Goal: Book appointment/travel/reservation

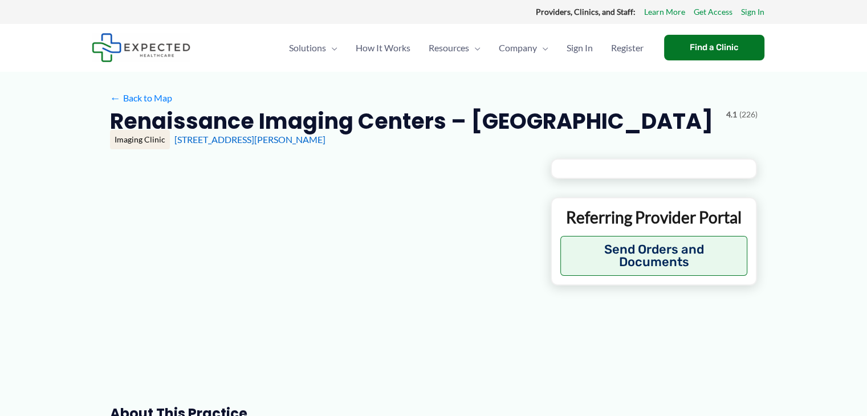
type input "**********"
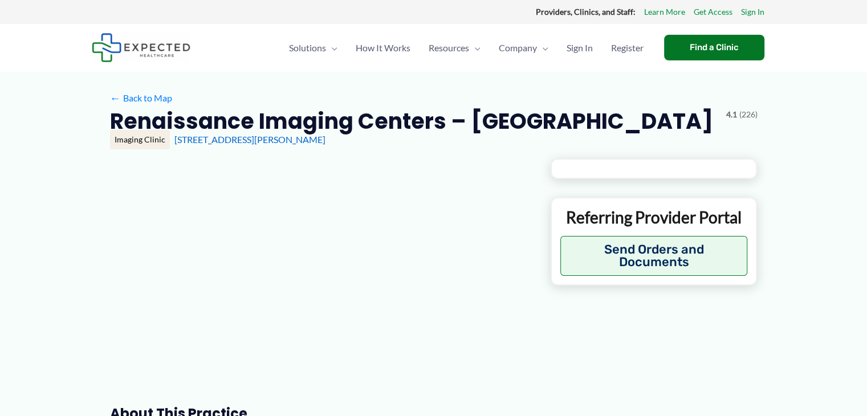
type input "**********"
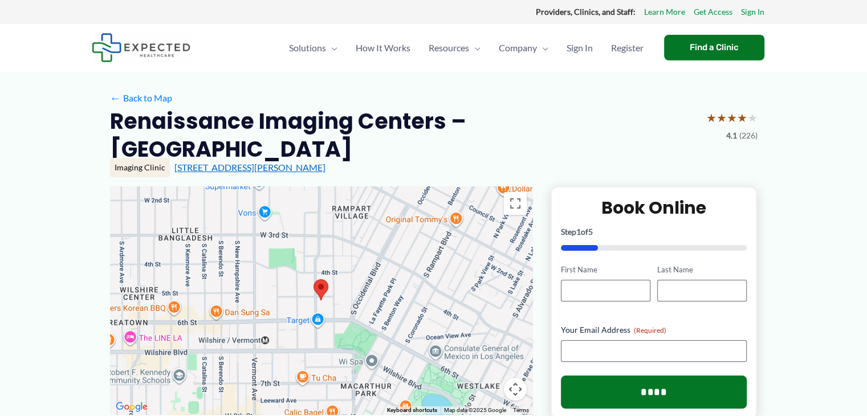
click at [237, 162] on link "[STREET_ADDRESS][PERSON_NAME]" at bounding box center [249, 167] width 151 height 11
